Goal: Task Accomplishment & Management: Use online tool/utility

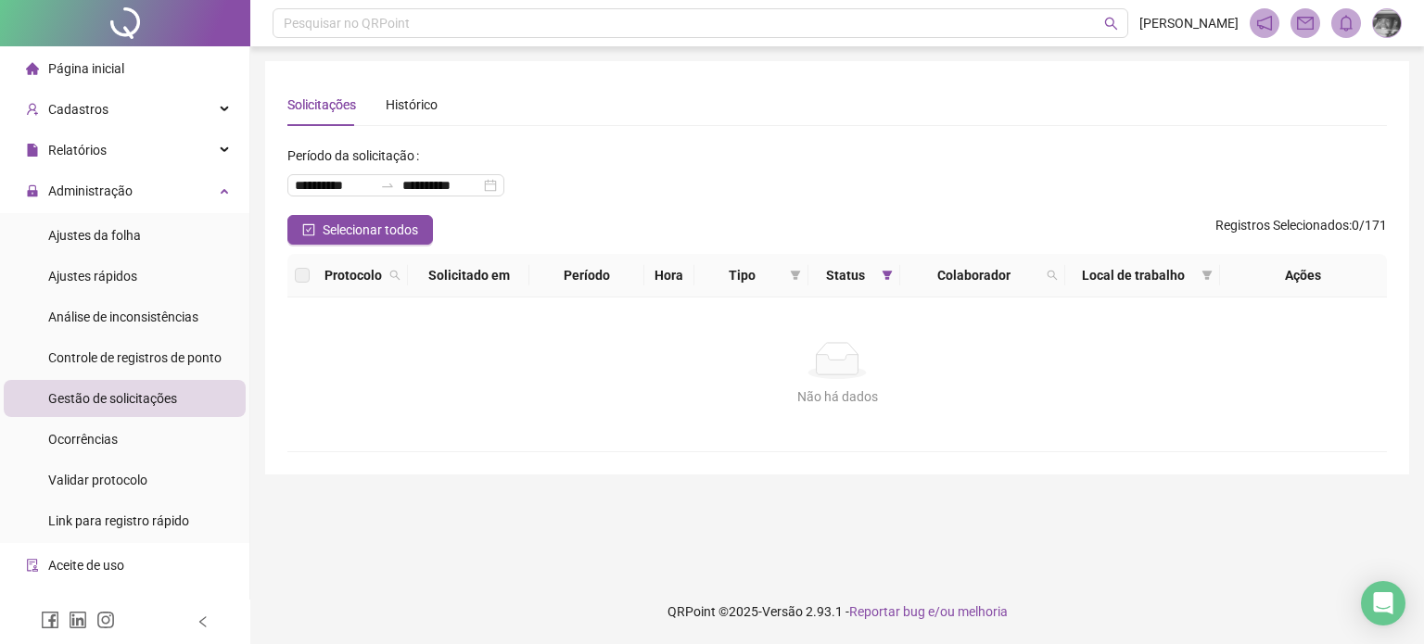
click at [100, 400] on span "Gestão de solicitações" at bounding box center [112, 398] width 129 height 15
click at [107, 228] on span "Ajustes da folha" at bounding box center [94, 235] width 93 height 15
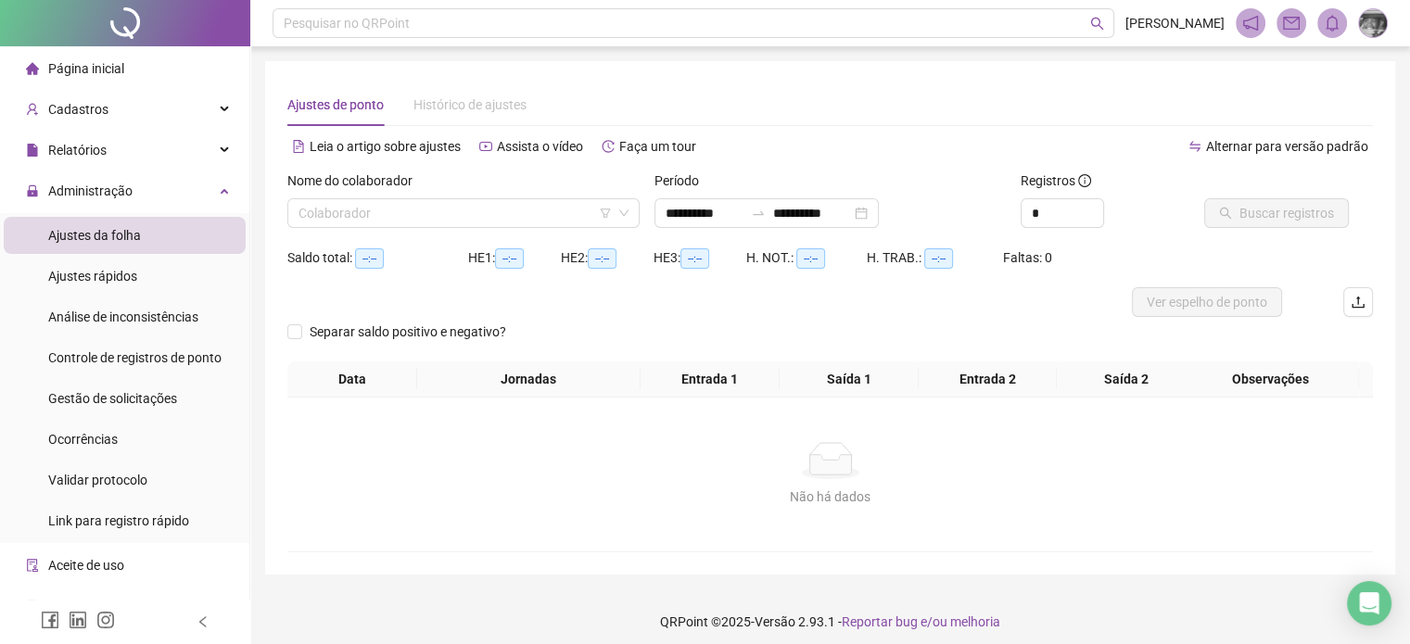
click at [152, 170] on ul "Página inicial Cadastros Empregadores Locais de trabalho Escalas Colaboradores …" at bounding box center [125, 398] width 250 height 704
click at [148, 184] on div "Administração" at bounding box center [125, 190] width 242 height 37
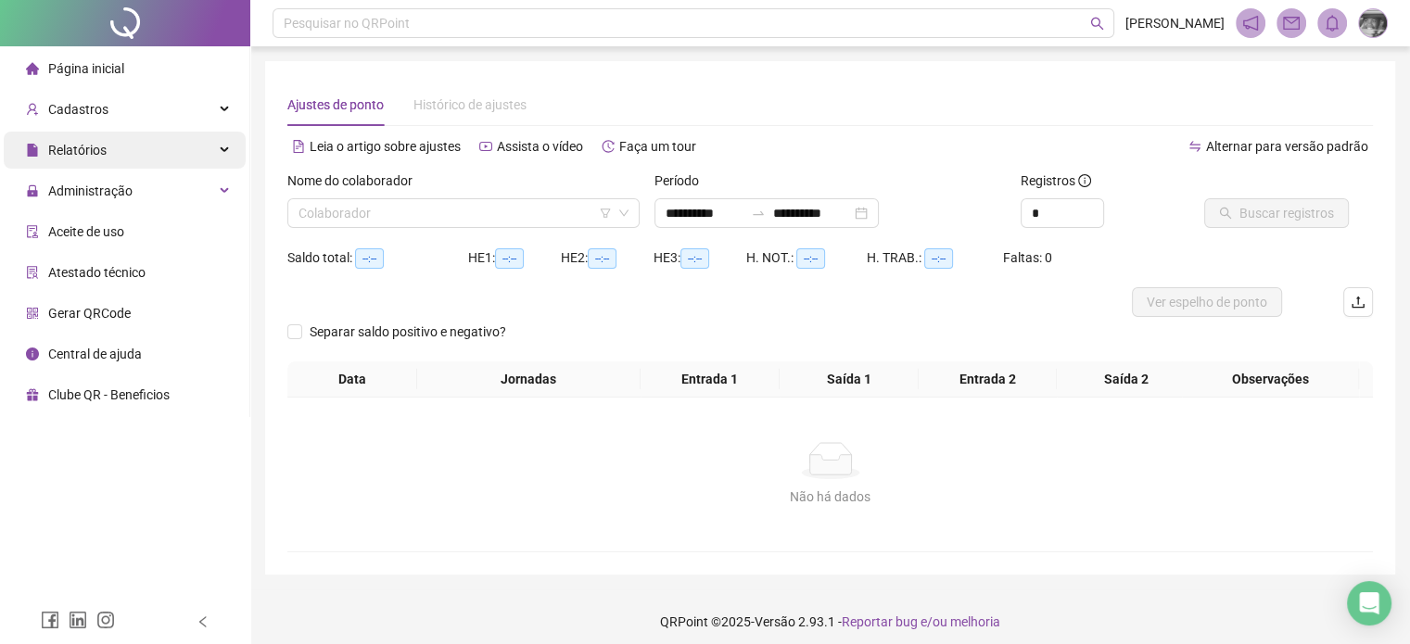
click at [186, 159] on div "Relatórios" at bounding box center [125, 150] width 242 height 37
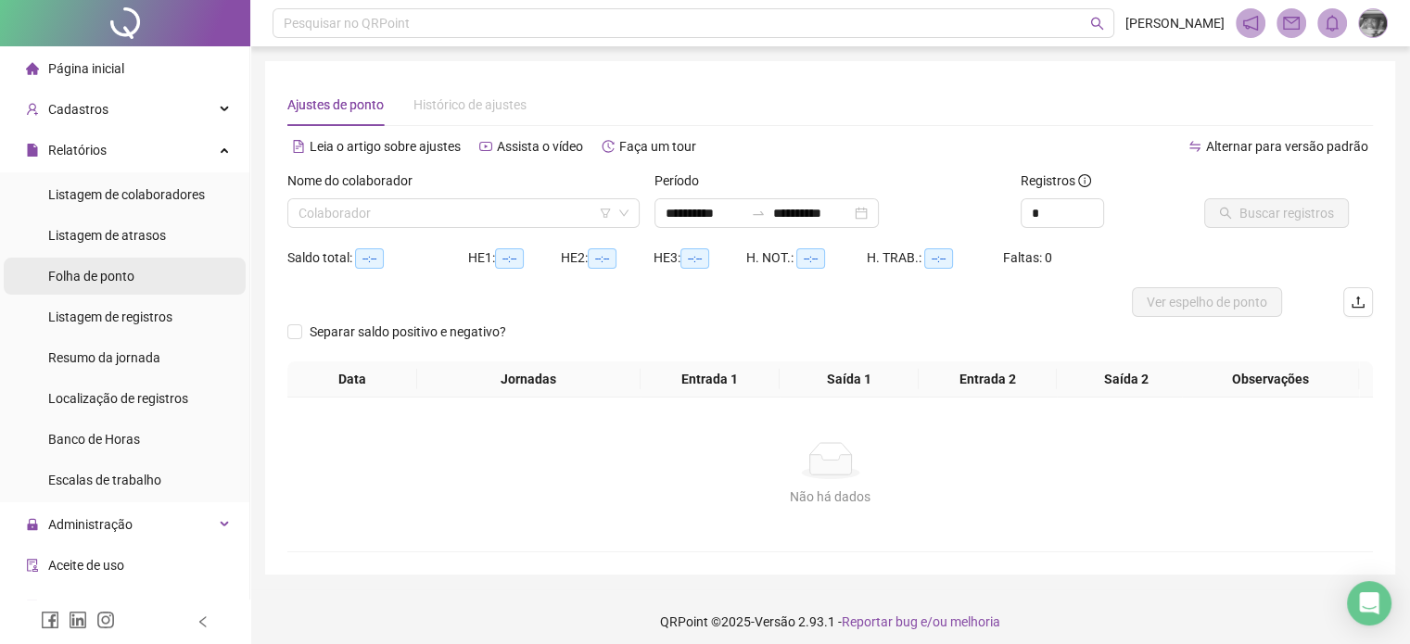
click at [139, 273] on li "Folha de ponto" at bounding box center [125, 276] width 242 height 37
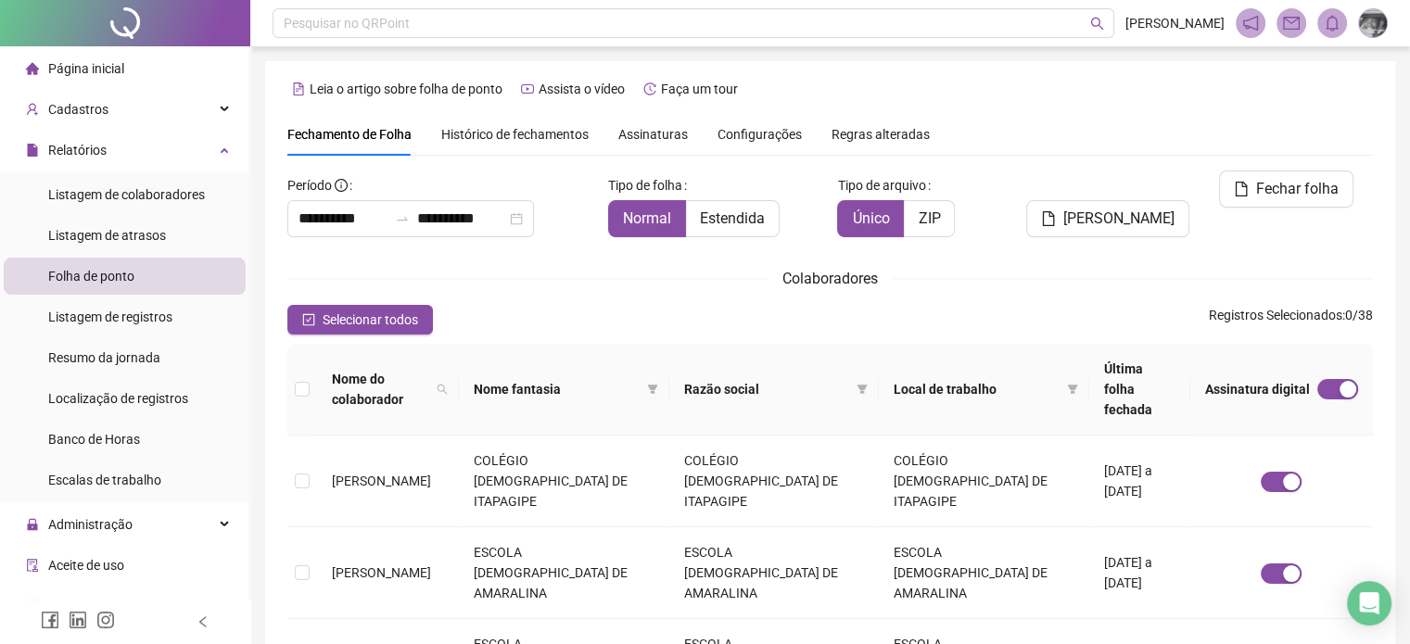
click at [640, 133] on span "Assinaturas" at bounding box center [653, 134] width 70 height 13
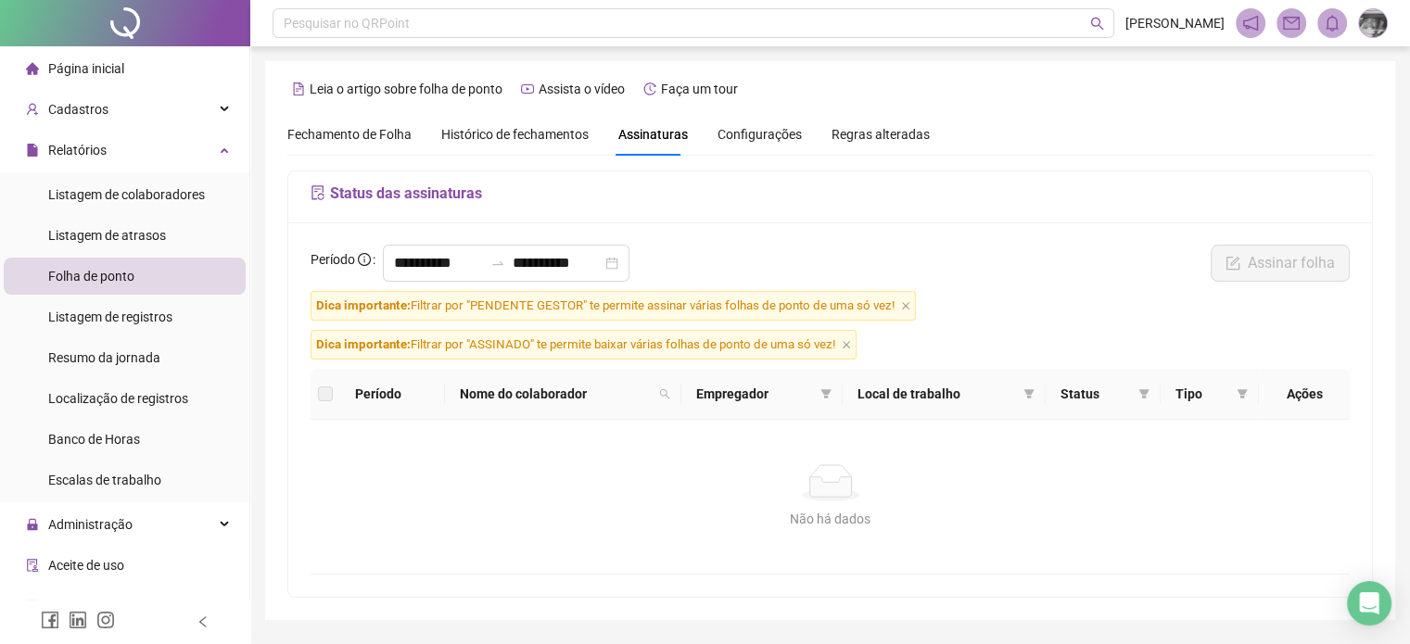
scroll to position [53, 0]
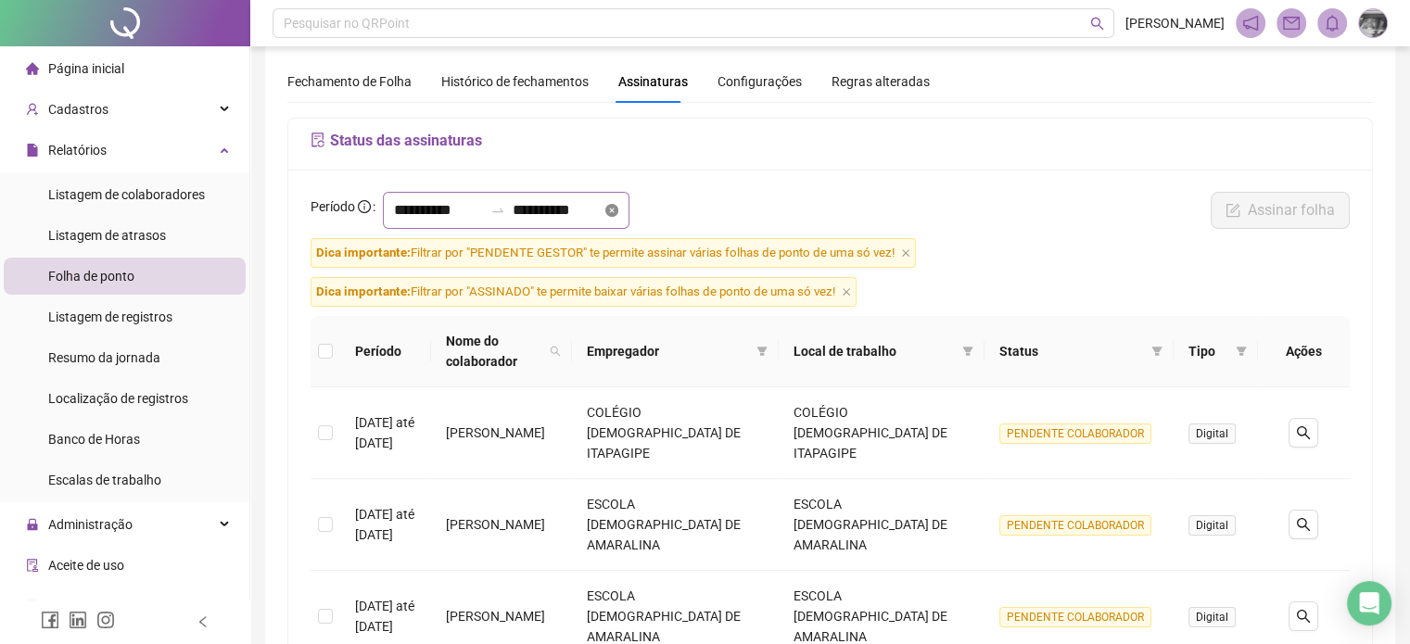
click at [618, 205] on icon "close-circle" at bounding box center [611, 210] width 13 height 13
click at [453, 217] on input at bounding box center [438, 210] width 89 height 22
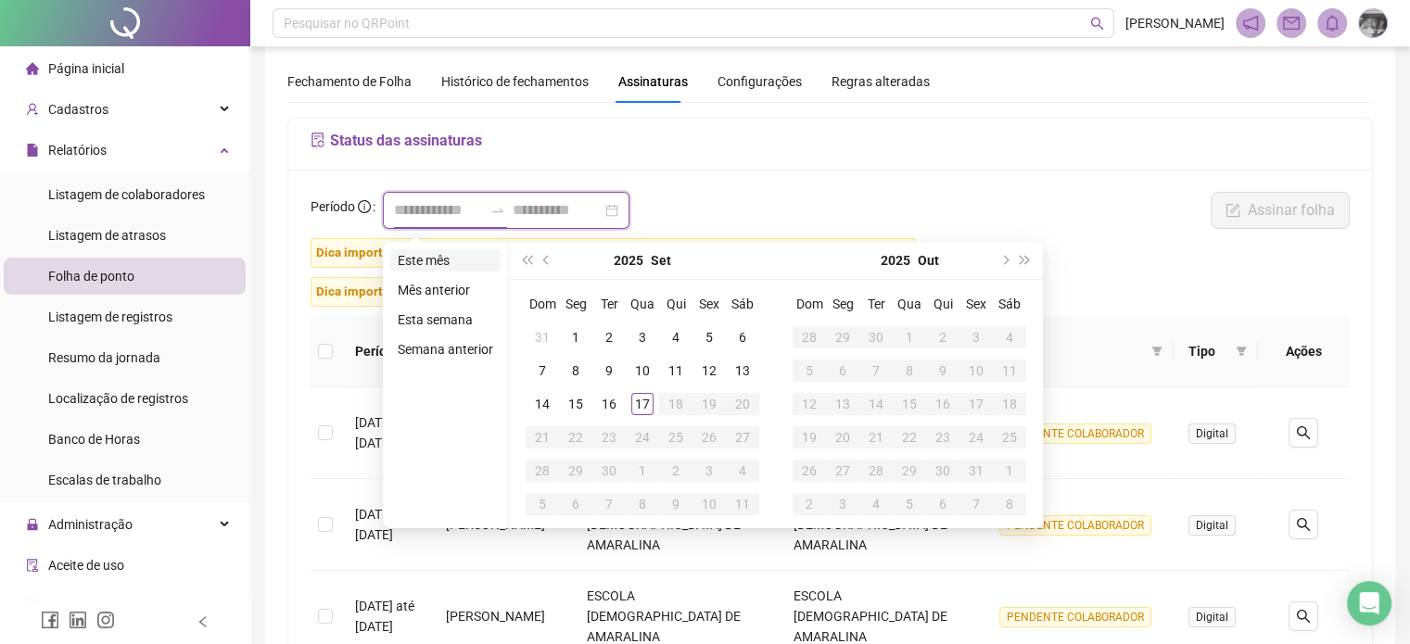
type input "**********"
click at [541, 272] on button "prev-year" at bounding box center [547, 260] width 20 height 37
type input "**********"
click at [704, 338] on div "1" at bounding box center [709, 337] width 22 height 22
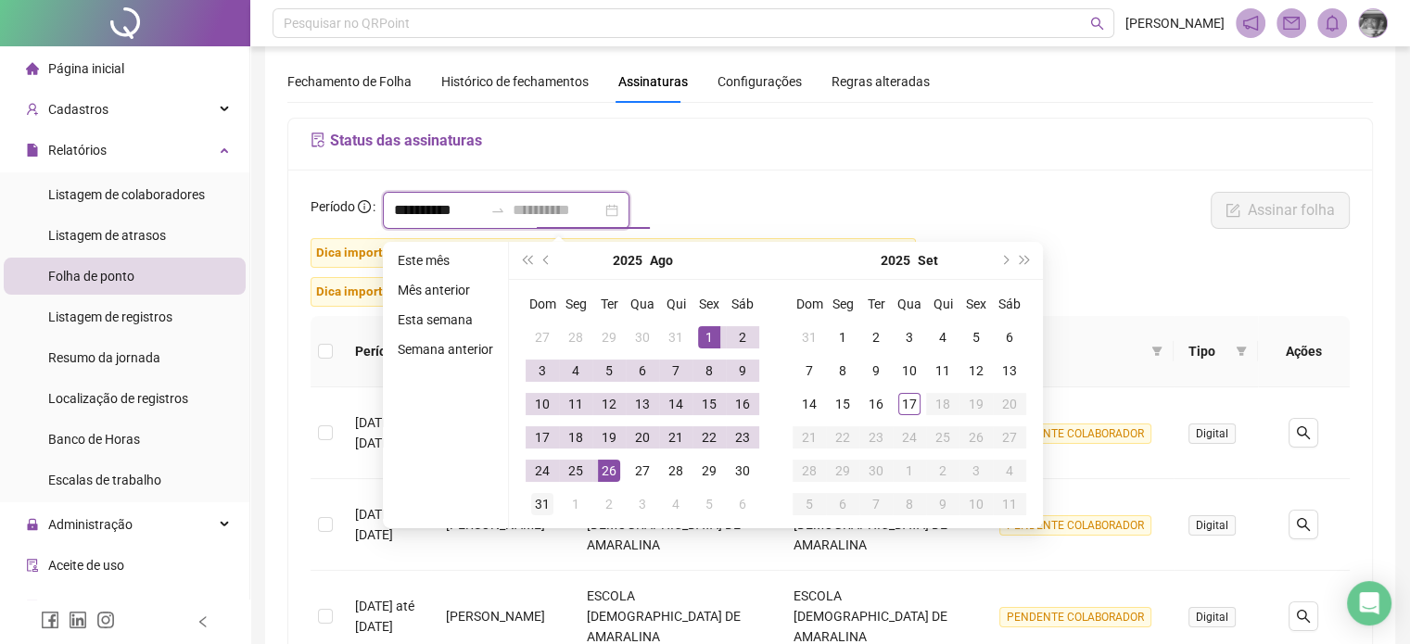
type input "**********"
click at [543, 500] on div "31" at bounding box center [542, 504] width 22 height 22
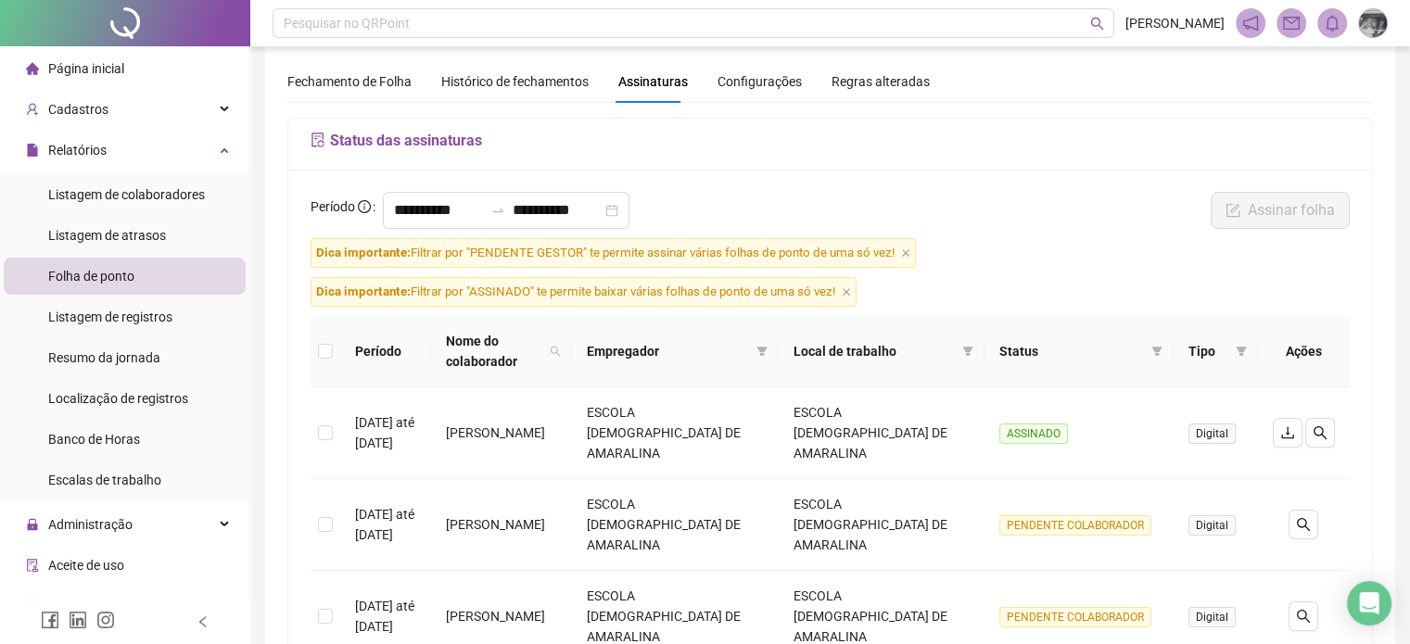
scroll to position [146, 0]
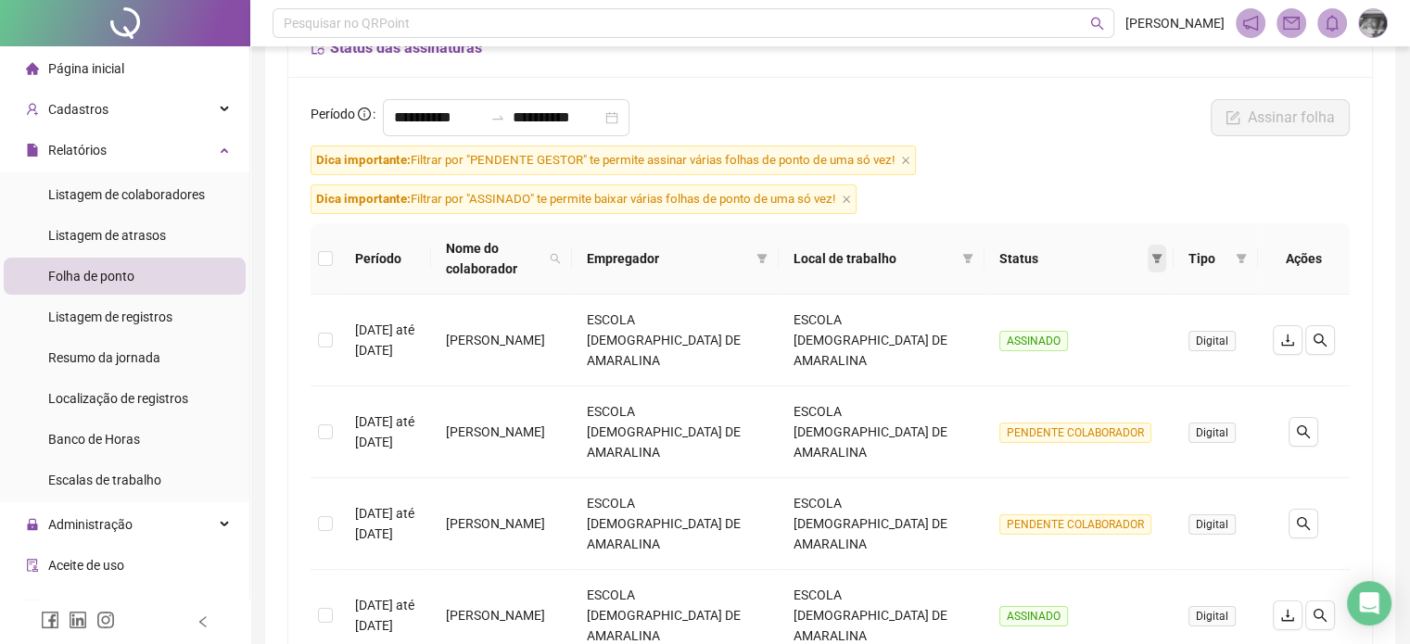
click at [1151, 253] on icon "filter" at bounding box center [1156, 258] width 11 height 11
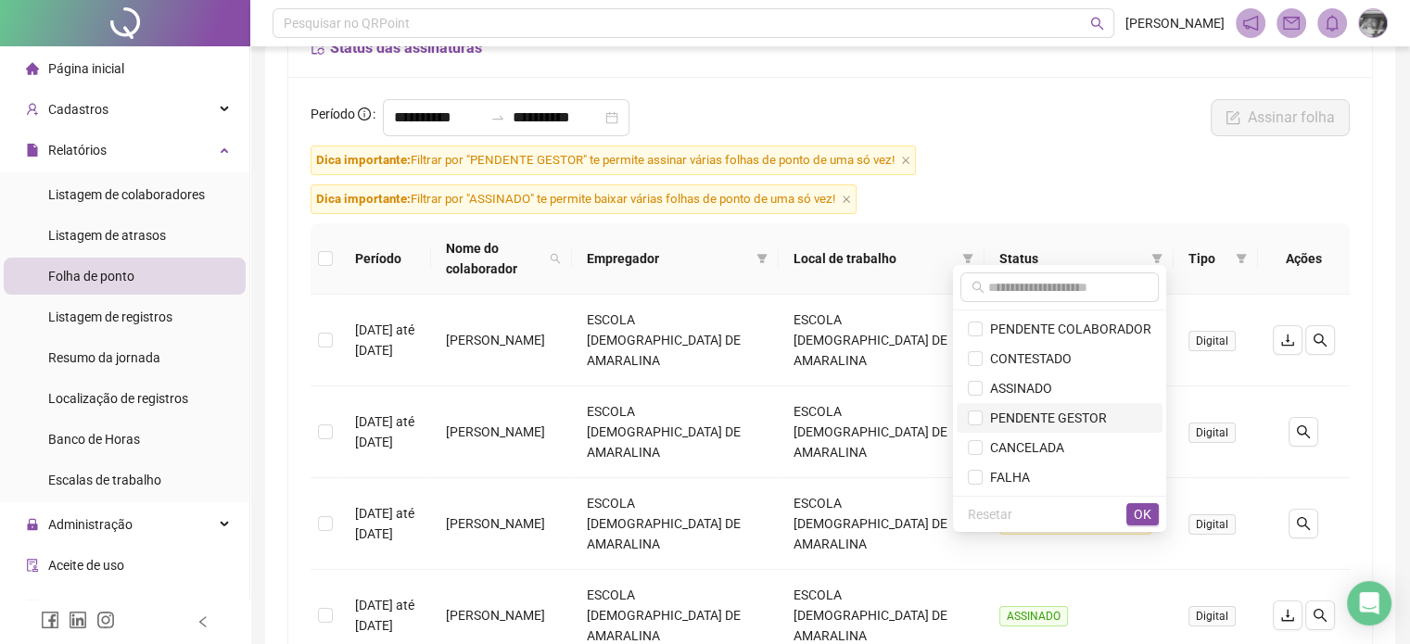
click at [984, 418] on span "PENDENTE GESTOR" at bounding box center [1060, 418] width 184 height 20
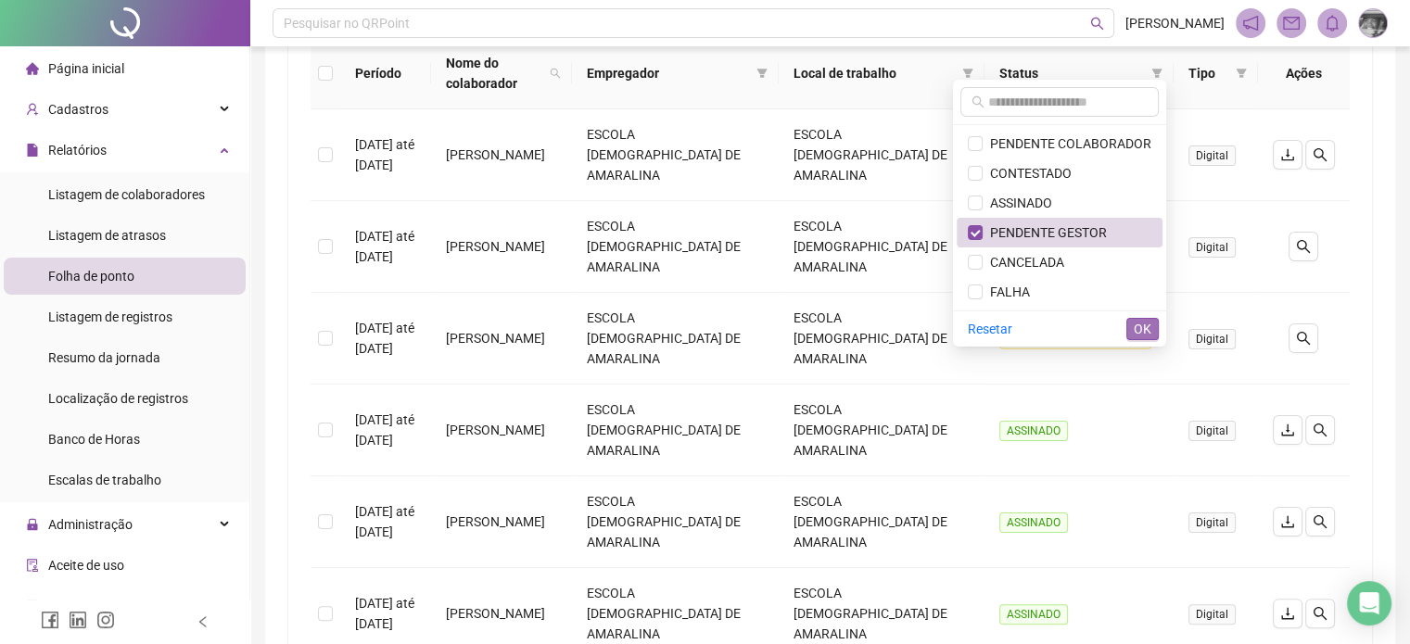
click at [1137, 324] on span "OK" at bounding box center [1143, 329] width 18 height 20
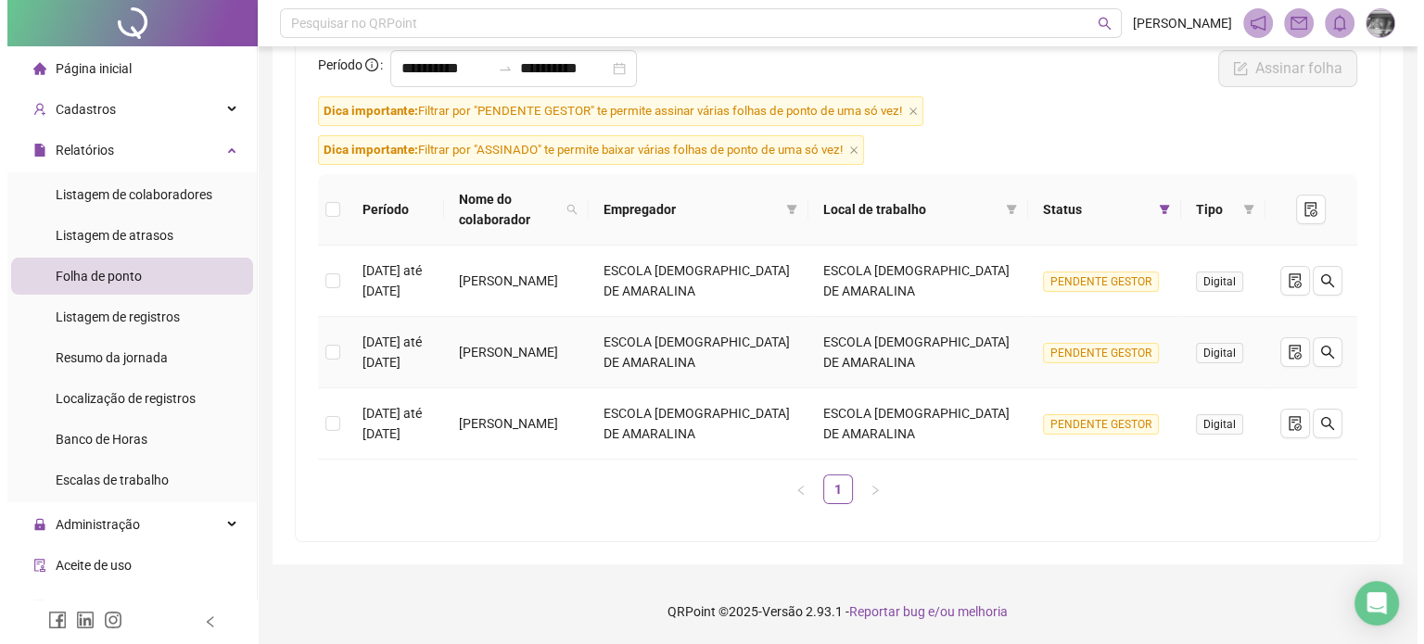
scroll to position [181, 0]
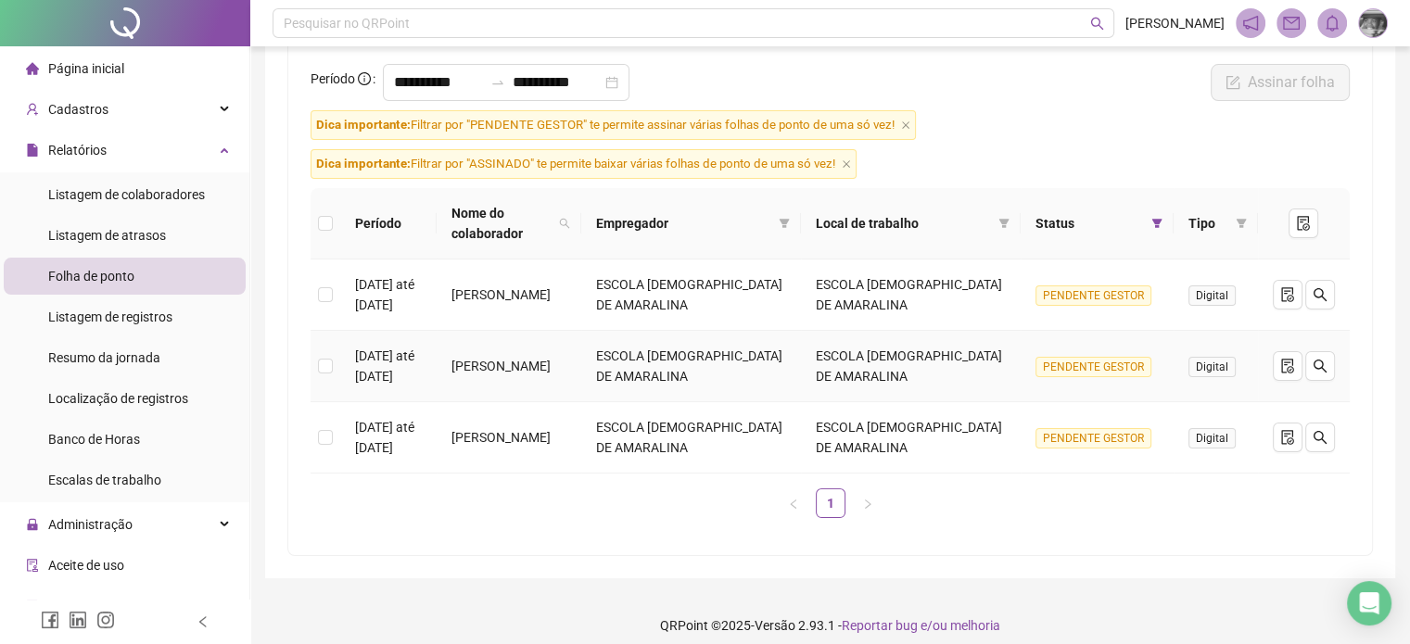
click at [332, 349] on td at bounding box center [326, 366] width 30 height 71
click at [322, 361] on label at bounding box center [325, 366] width 15 height 20
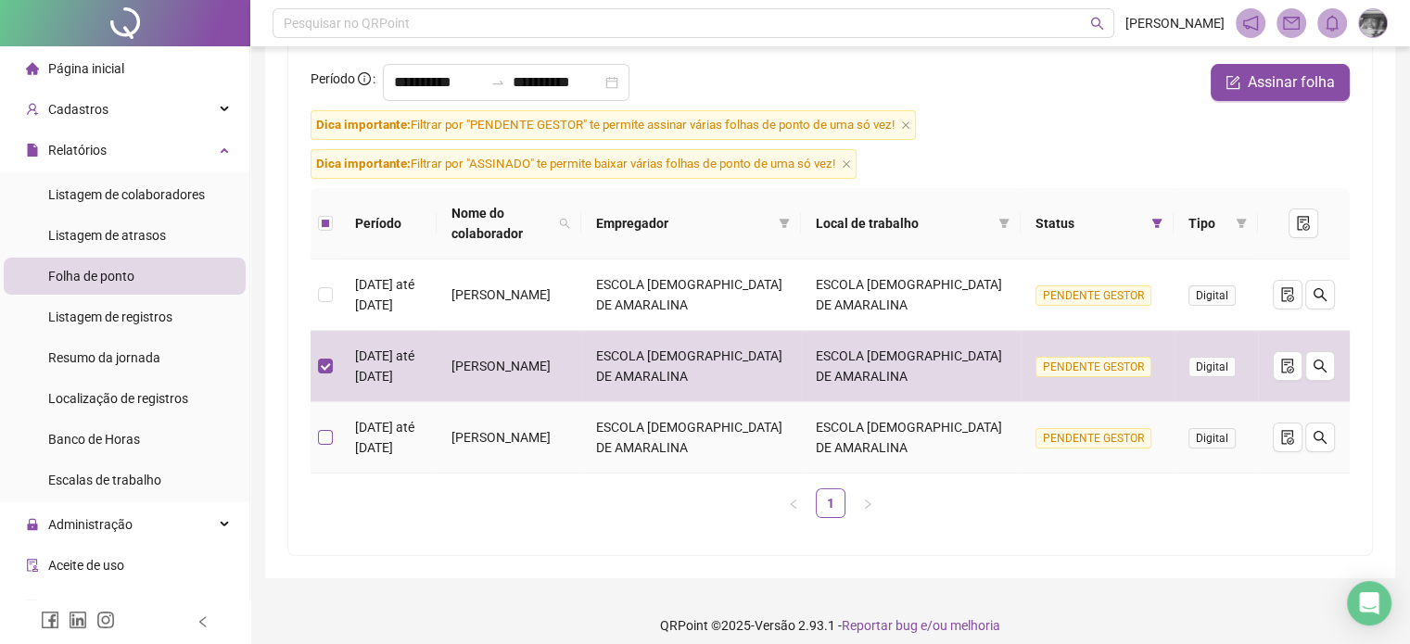
click at [324, 427] on label at bounding box center [325, 437] width 15 height 20
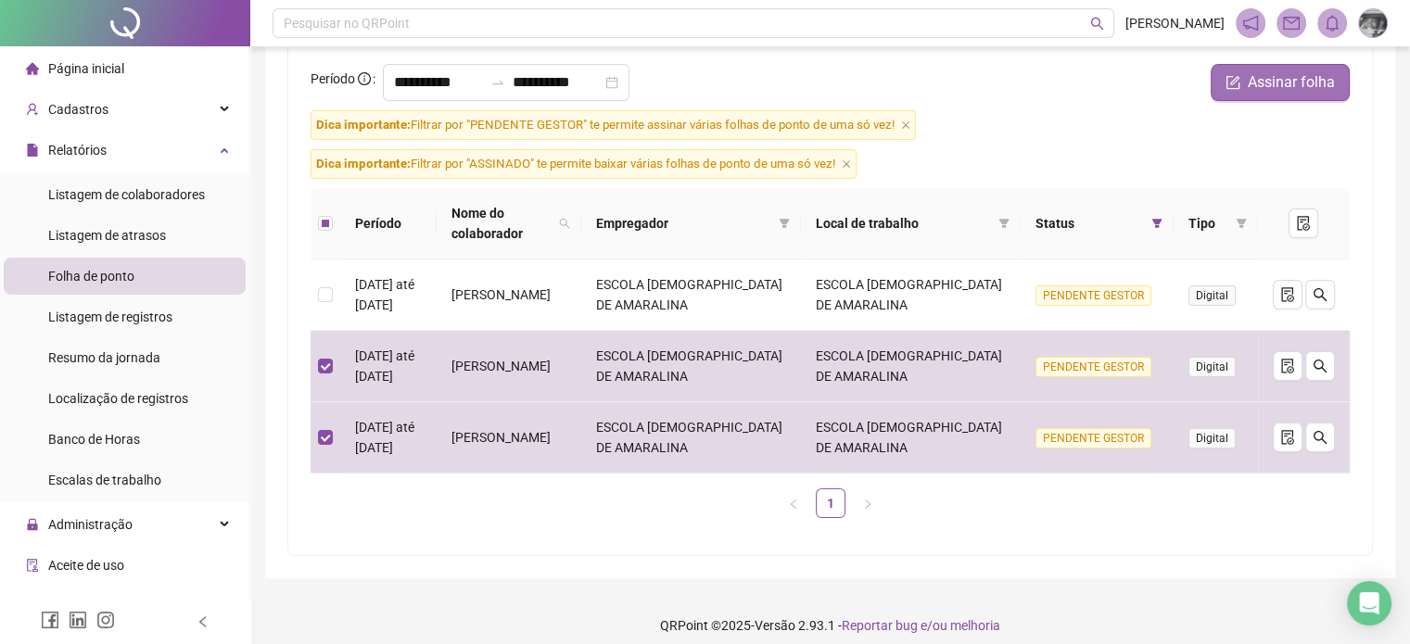
click at [1265, 88] on span "Assinar folha" at bounding box center [1291, 82] width 87 height 22
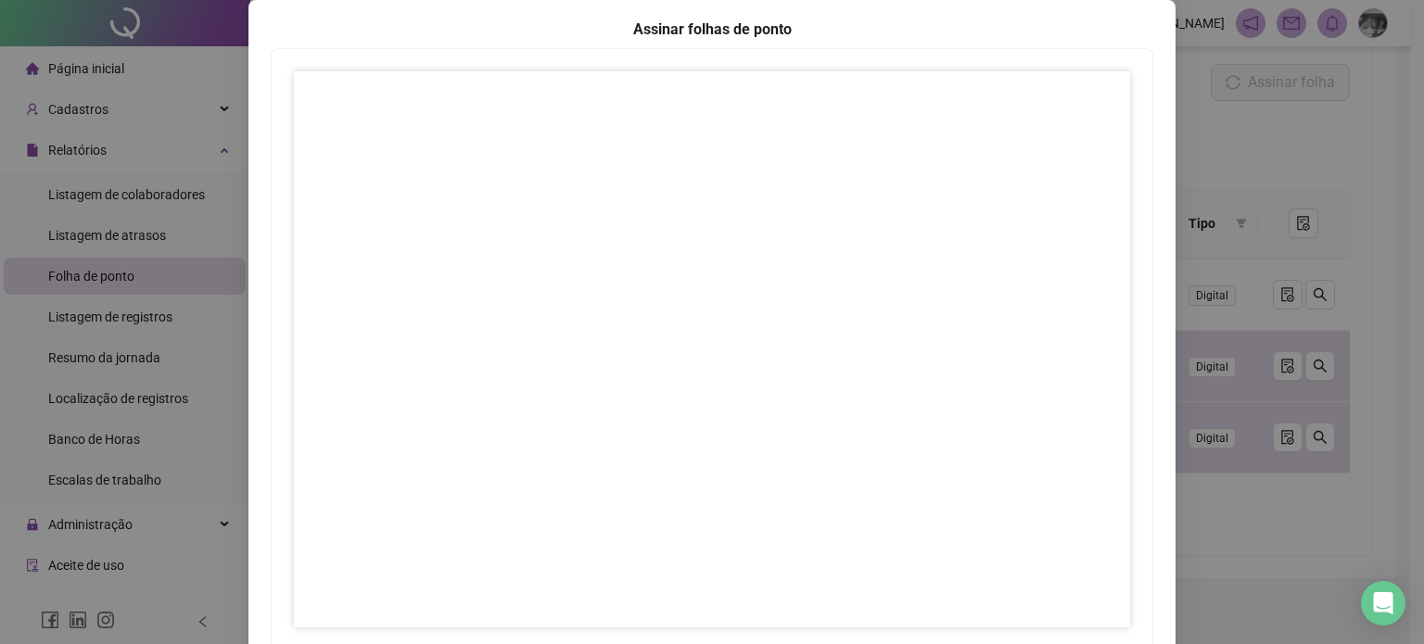
scroll to position [185, 0]
click at [719, 622] on span "Próximo" at bounding box center [722, 621] width 48 height 20
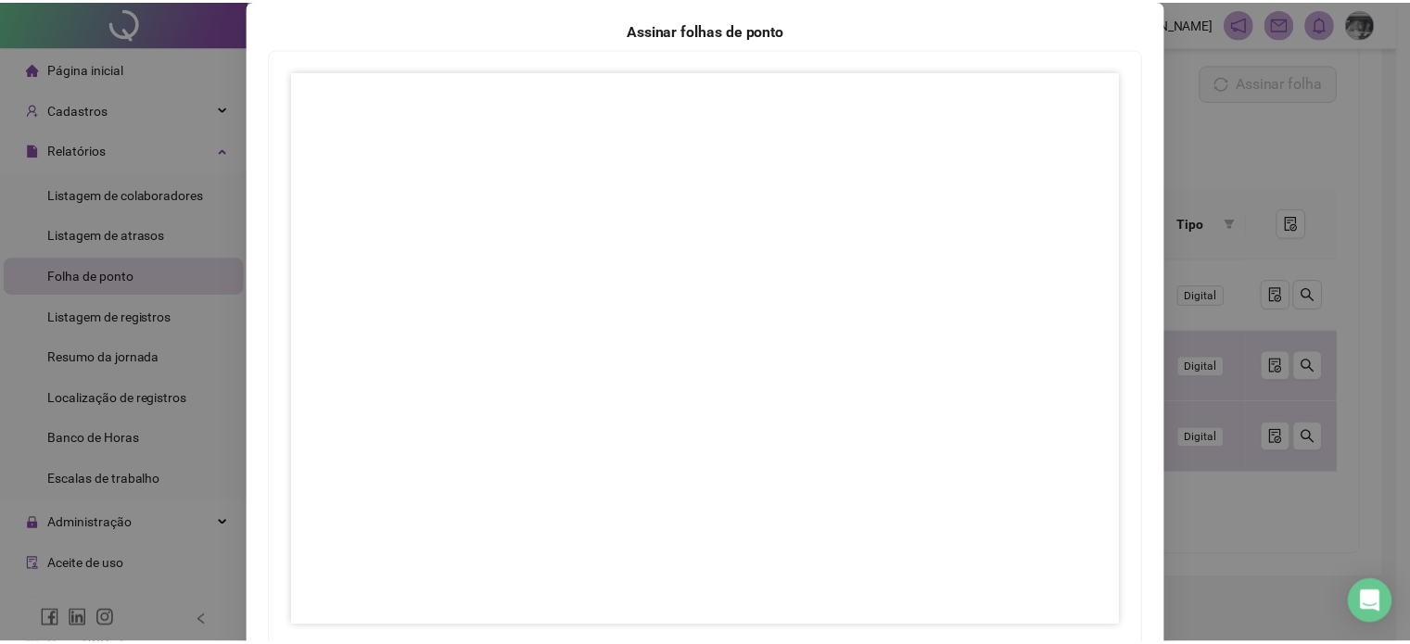
scroll to position [217, 0]
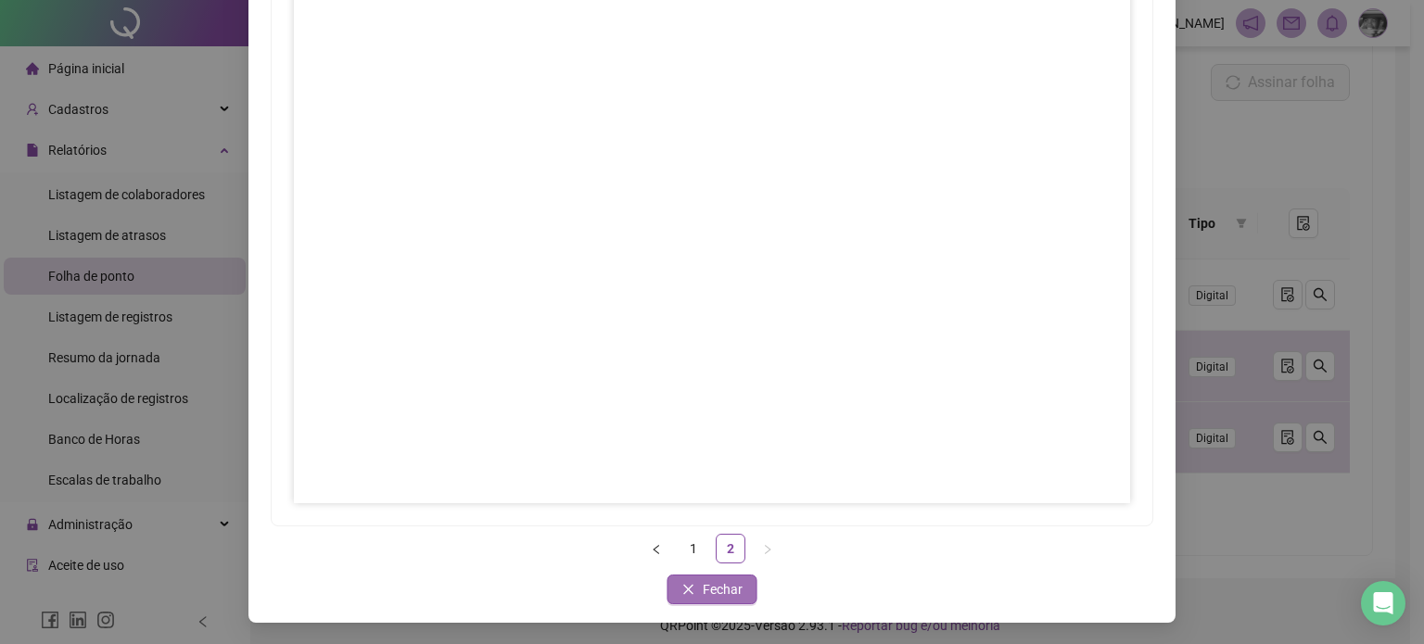
click at [703, 579] on span "Fechar" at bounding box center [723, 589] width 40 height 20
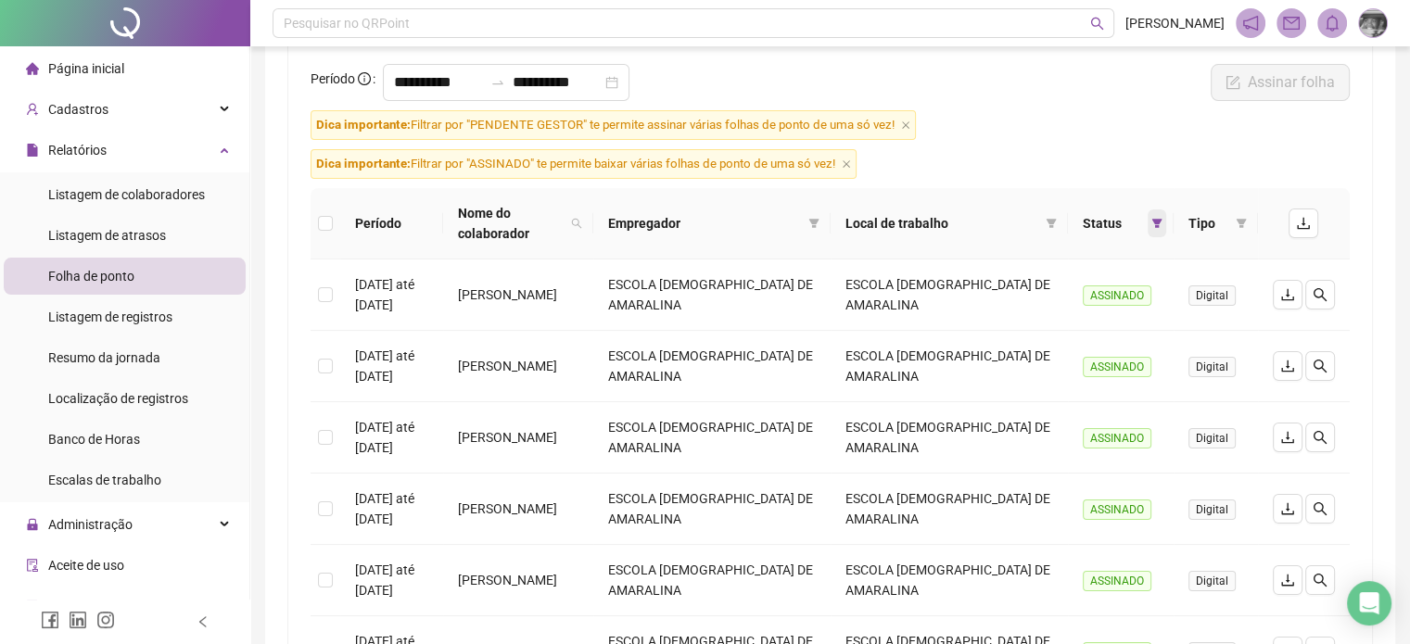
click at [1160, 218] on icon "filter" at bounding box center [1156, 223] width 11 height 11
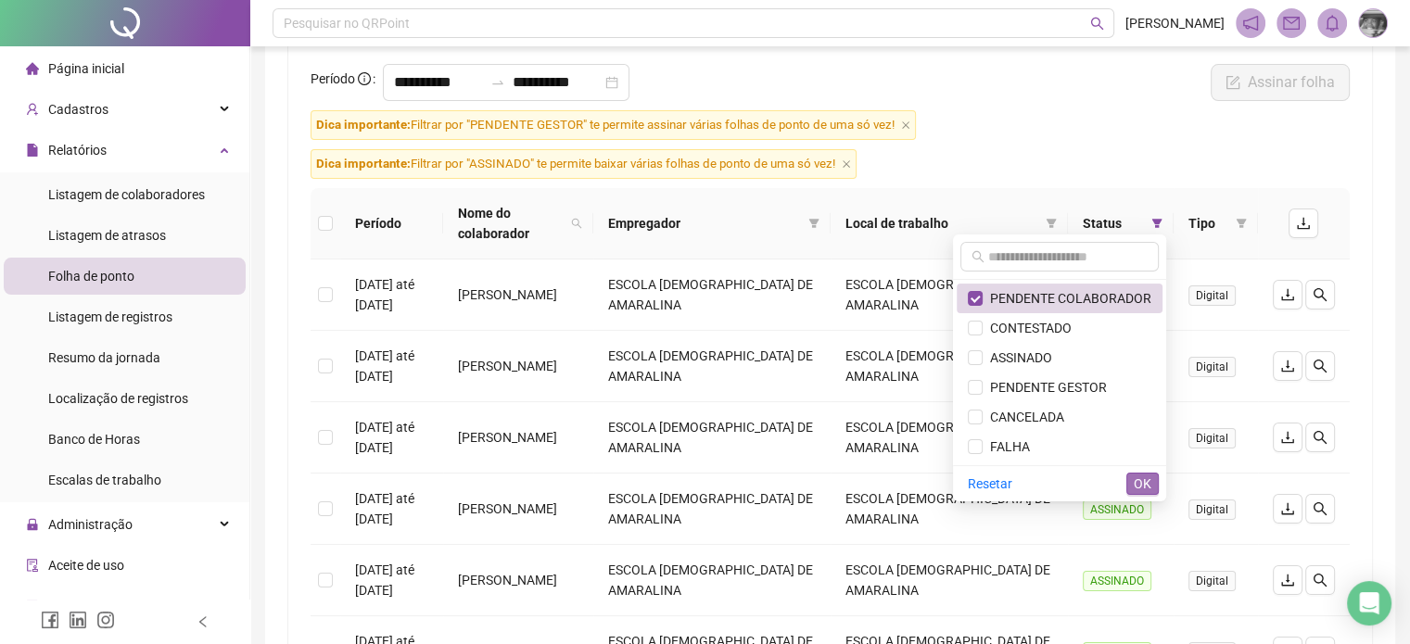
click at [1148, 482] on span "OK" at bounding box center [1143, 484] width 18 height 20
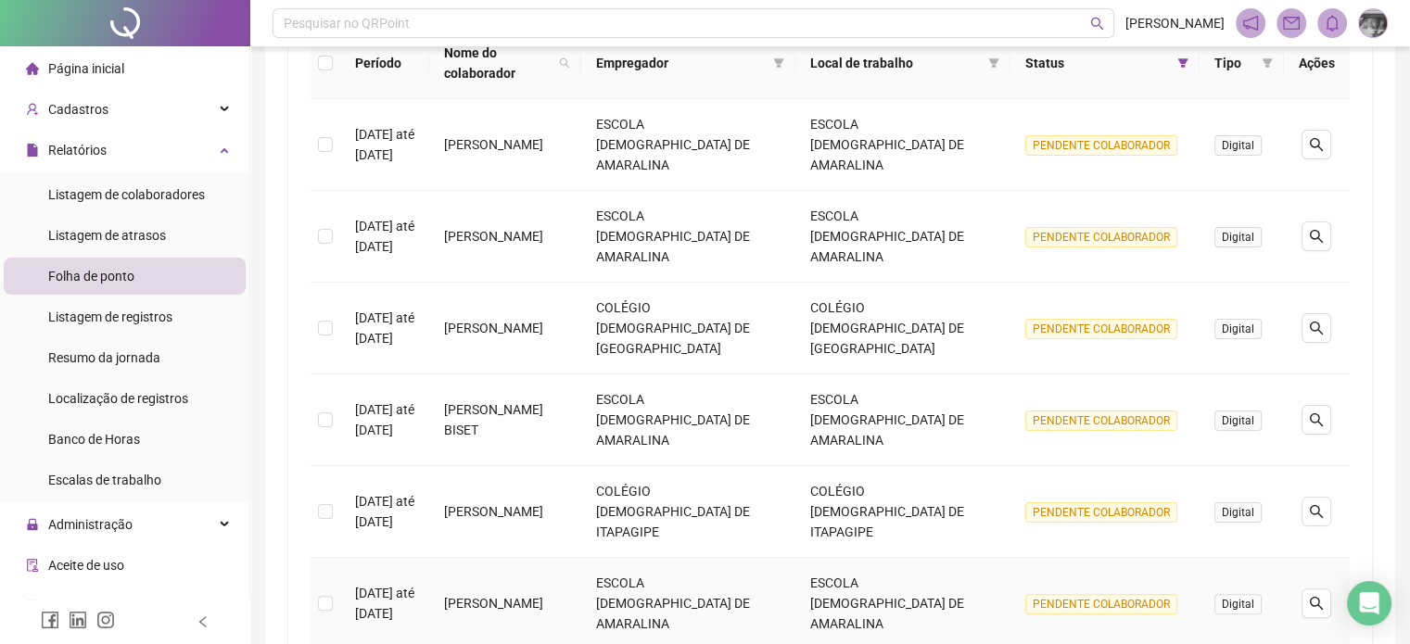
scroll to position [156, 0]
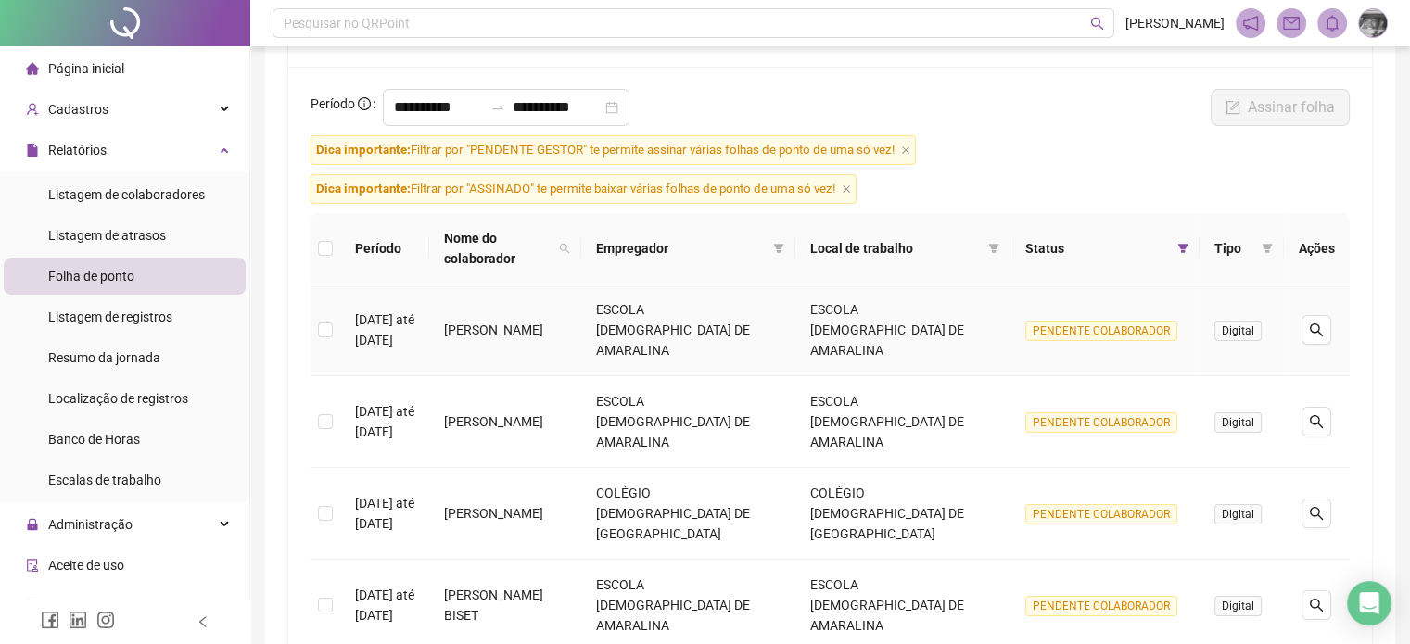
click at [1249, 321] on span "Digital" at bounding box center [1237, 331] width 47 height 20
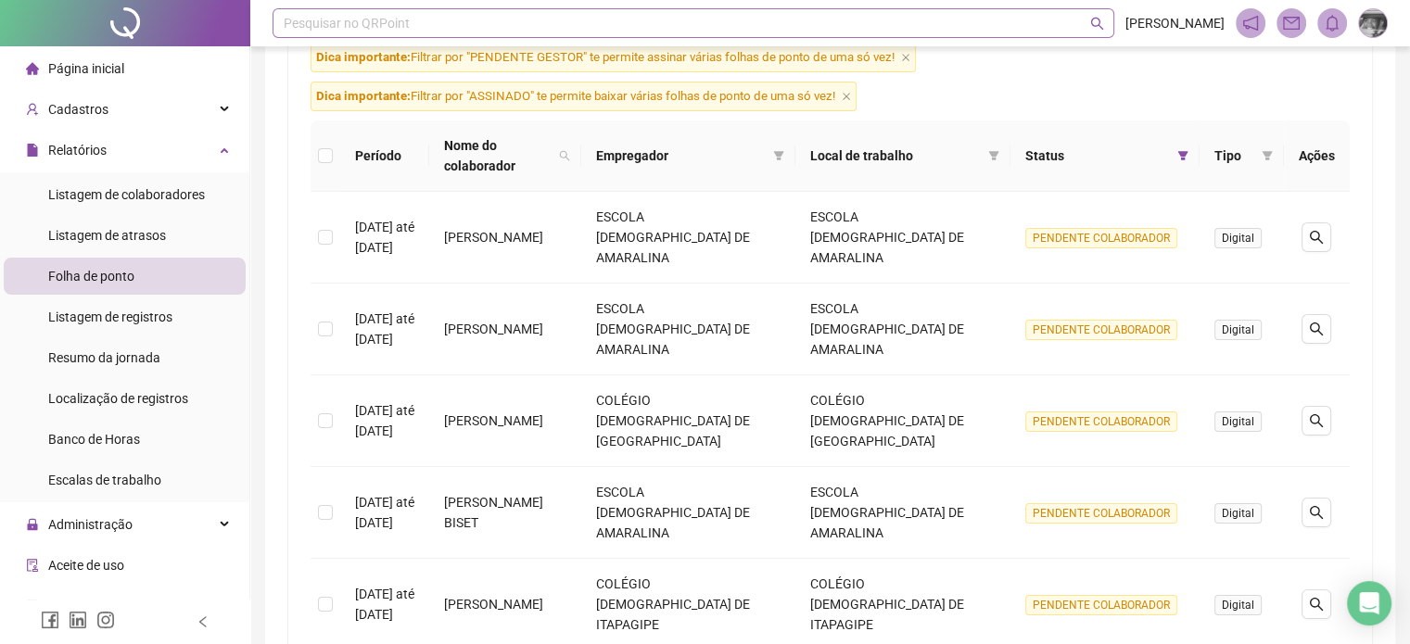
scroll to position [63, 0]
